Goal: Task Accomplishment & Management: Use online tool/utility

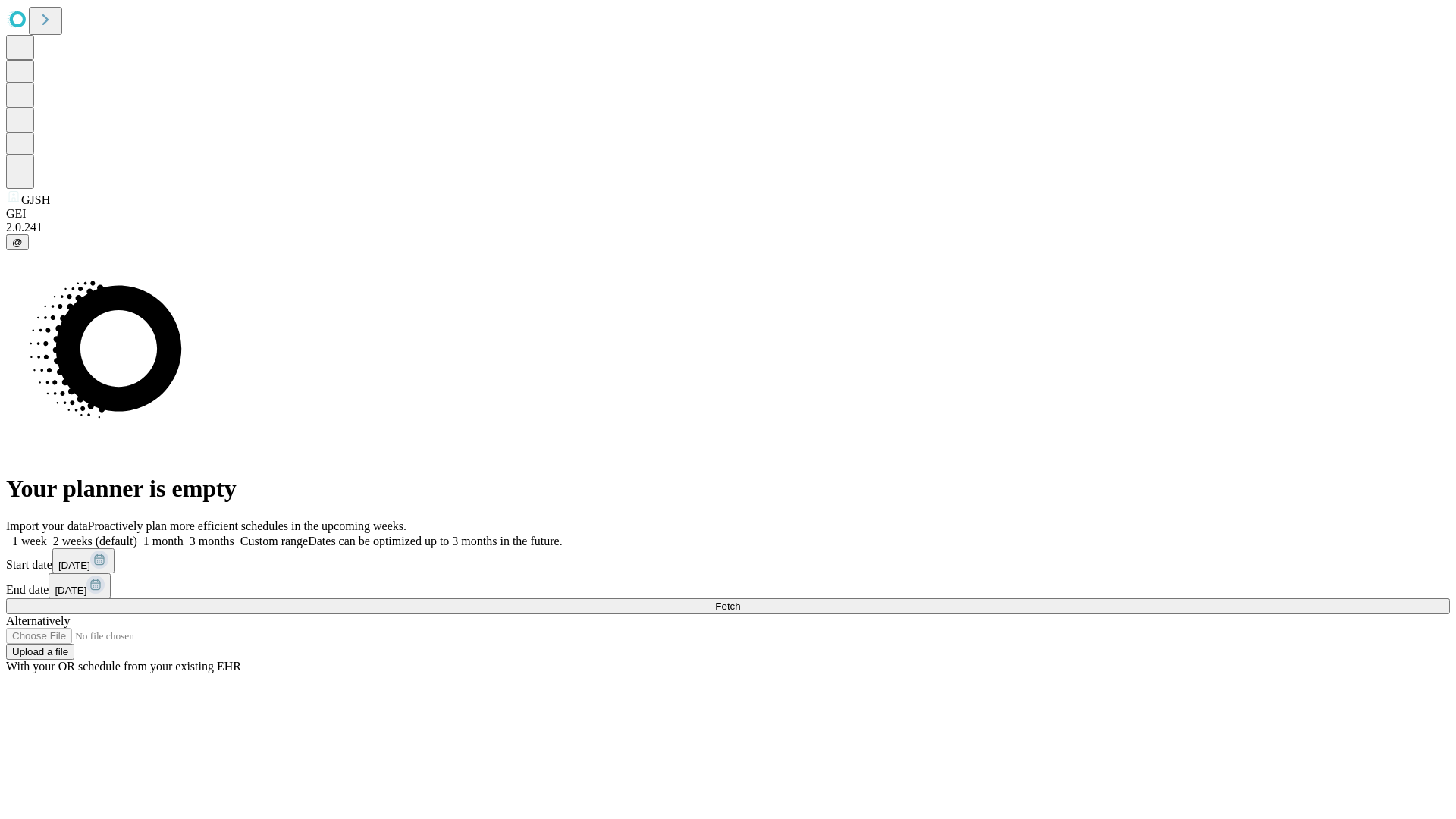
click at [740, 601] on span "Fetch" at bounding box center [728, 606] width 25 height 12
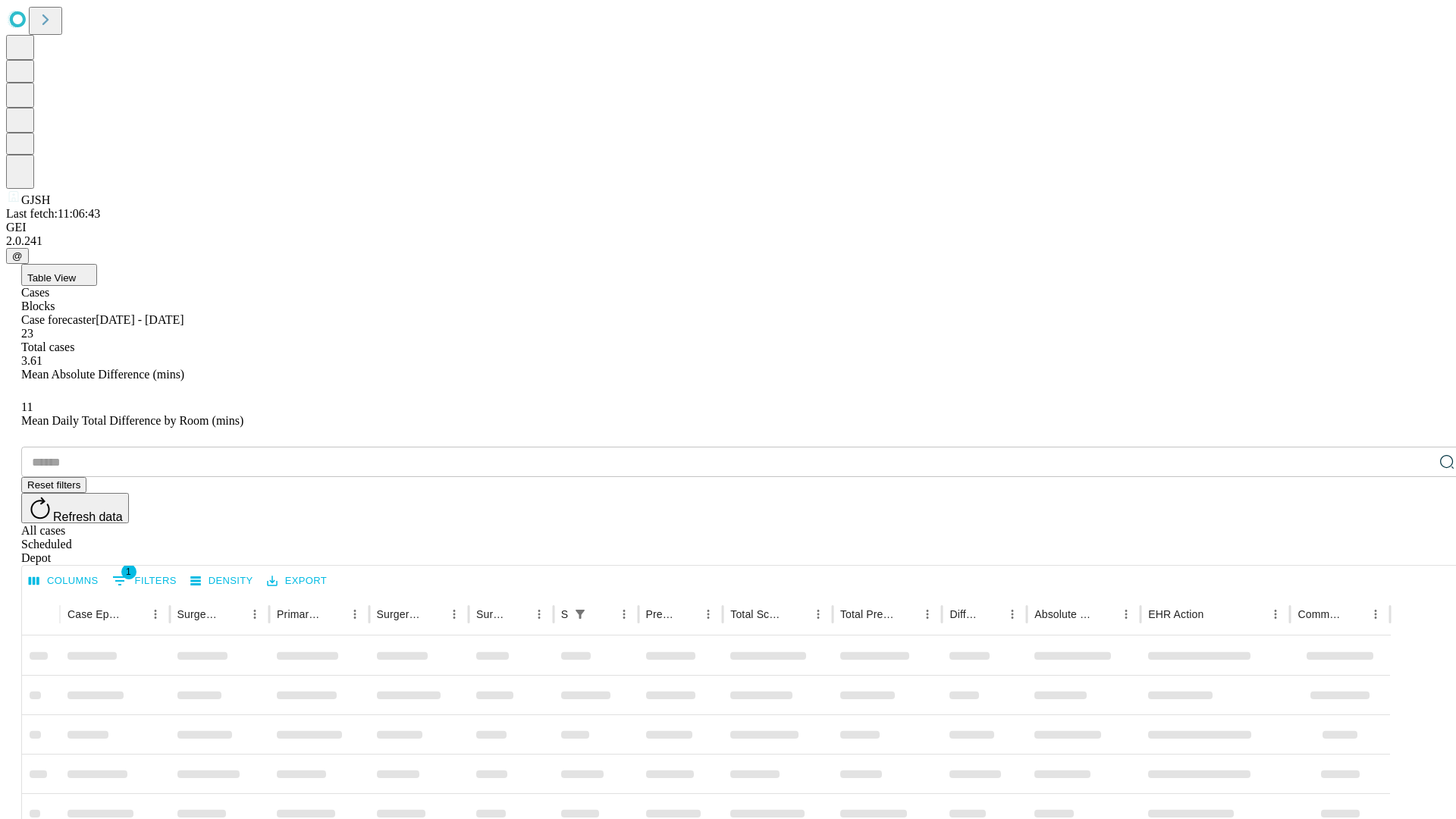
click at [1417, 551] on div "Depot" at bounding box center [743, 557] width 1444 height 13
